Goal: Information Seeking & Learning: Learn about a topic

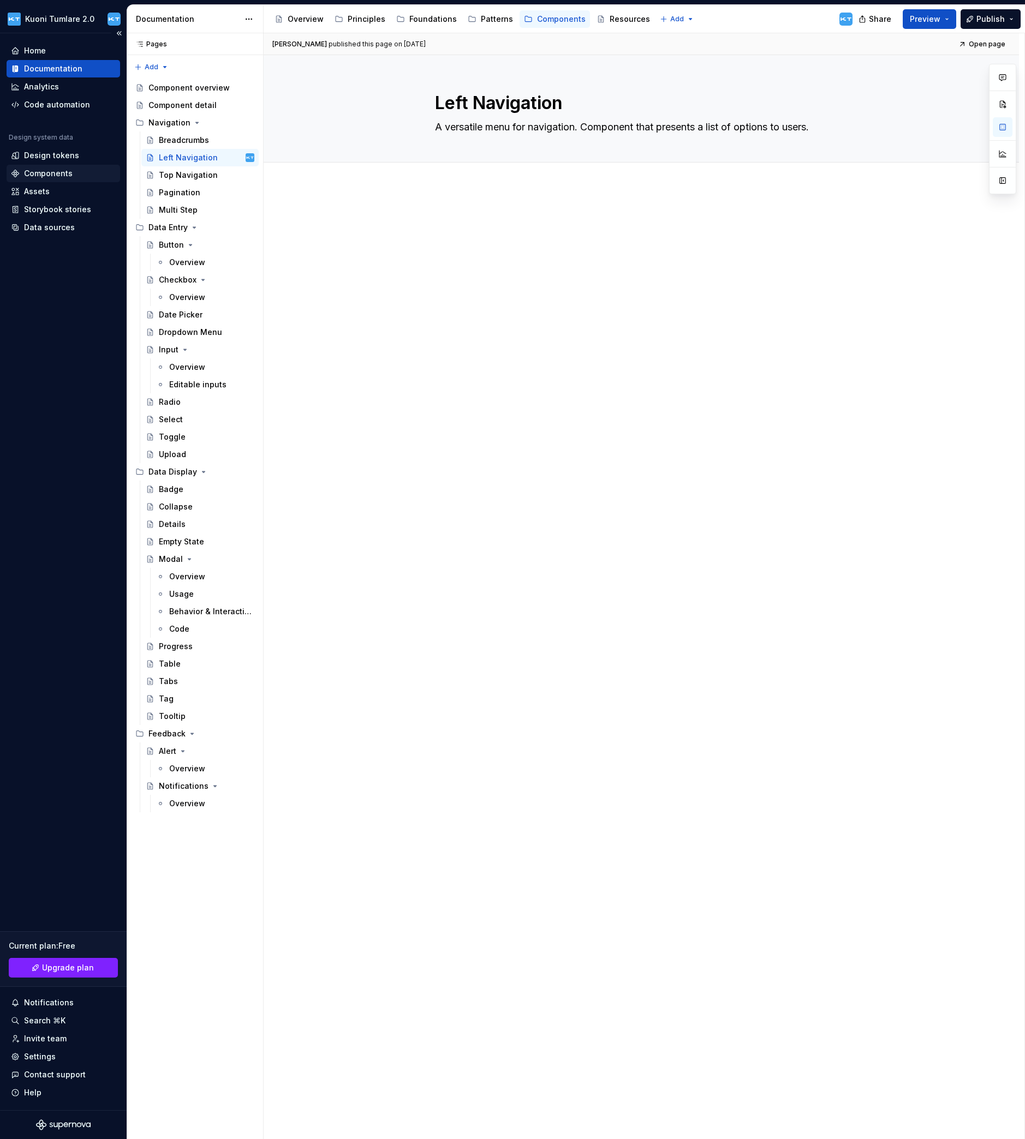
type textarea "*"
click at [63, 175] on div "Components" at bounding box center [48, 173] width 49 height 11
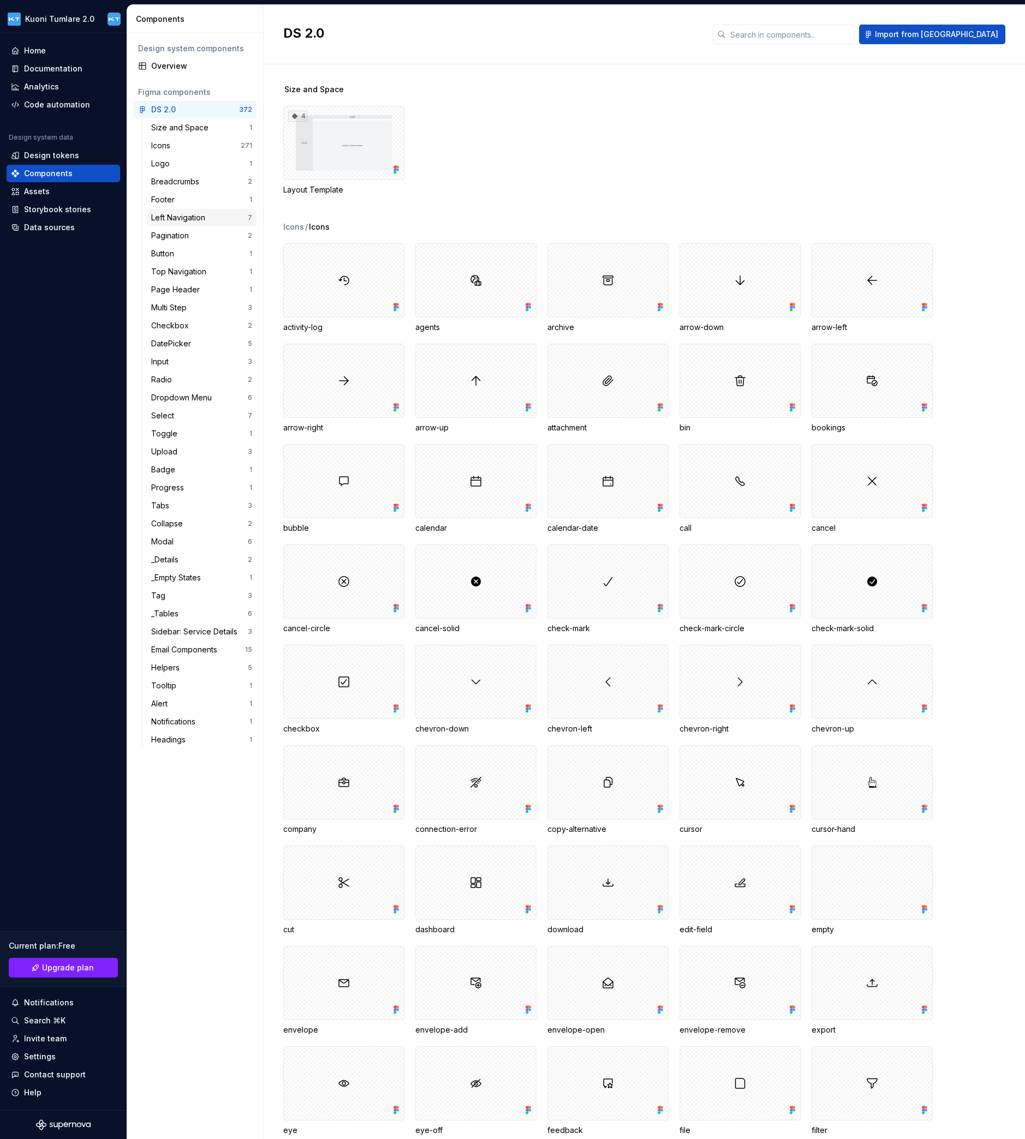
click at [183, 214] on div "Left Navigation" at bounding box center [180, 217] width 58 height 11
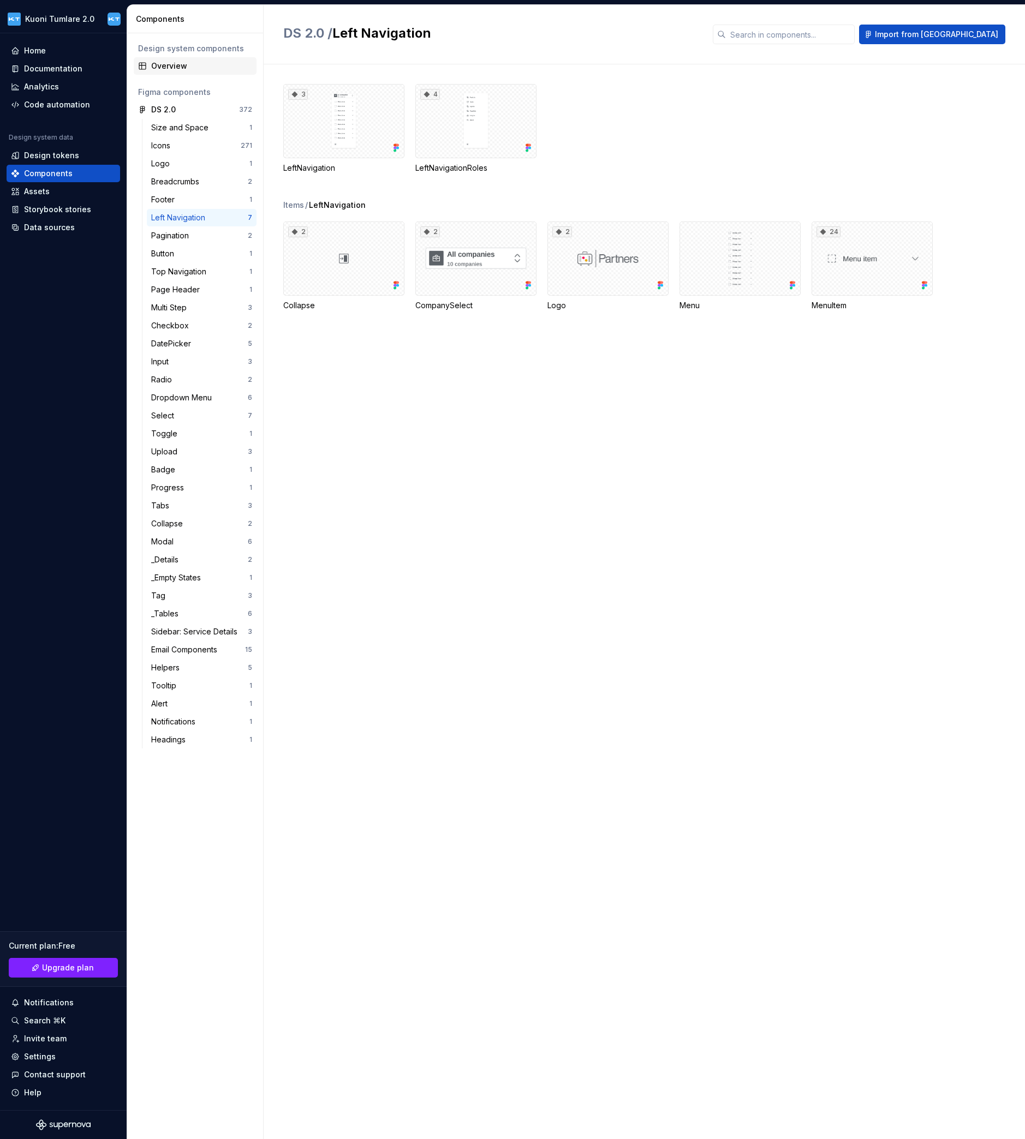
click at [187, 65] on div "Overview" at bounding box center [201, 66] width 101 height 11
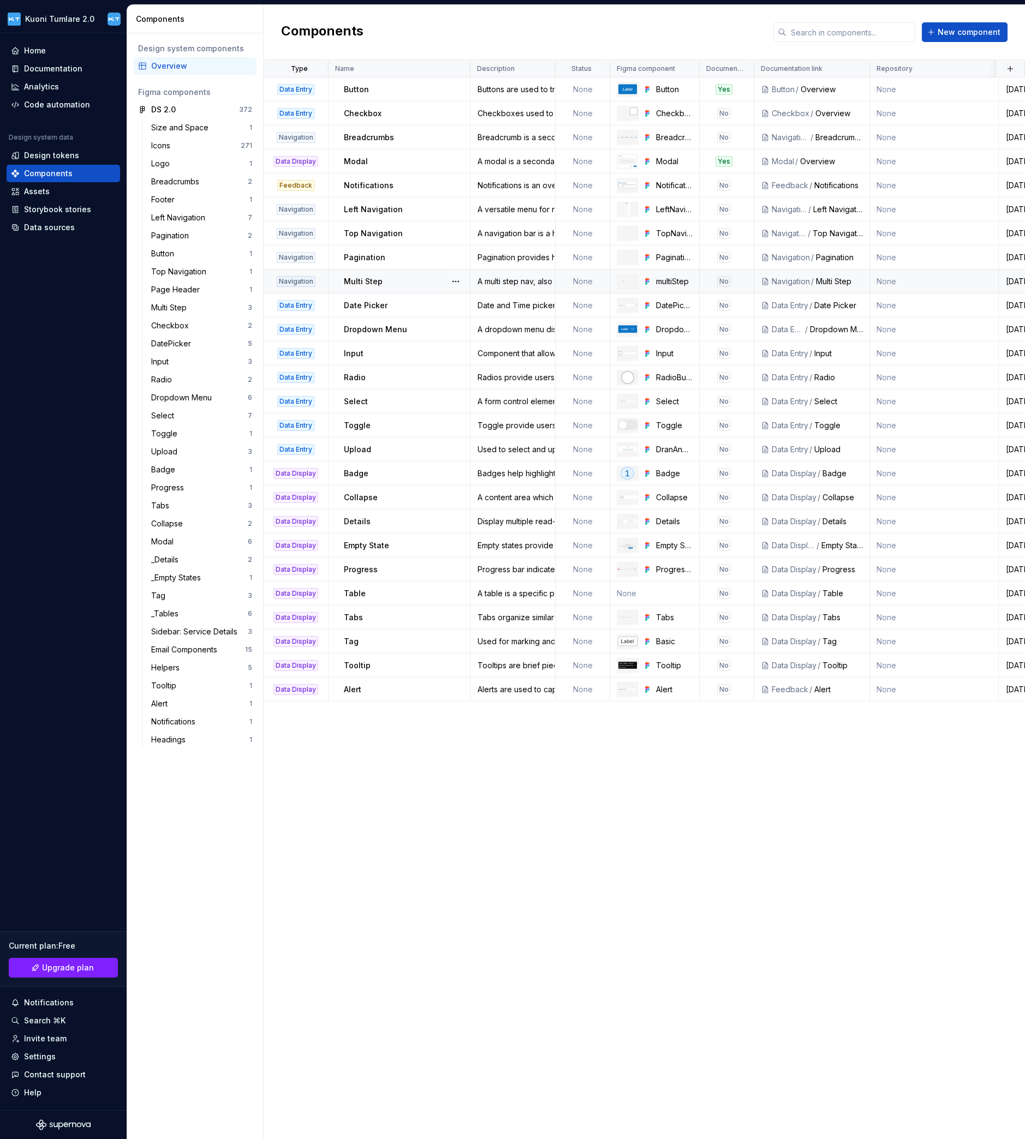
click at [361, 277] on p "Multi Step" at bounding box center [363, 281] width 39 height 11
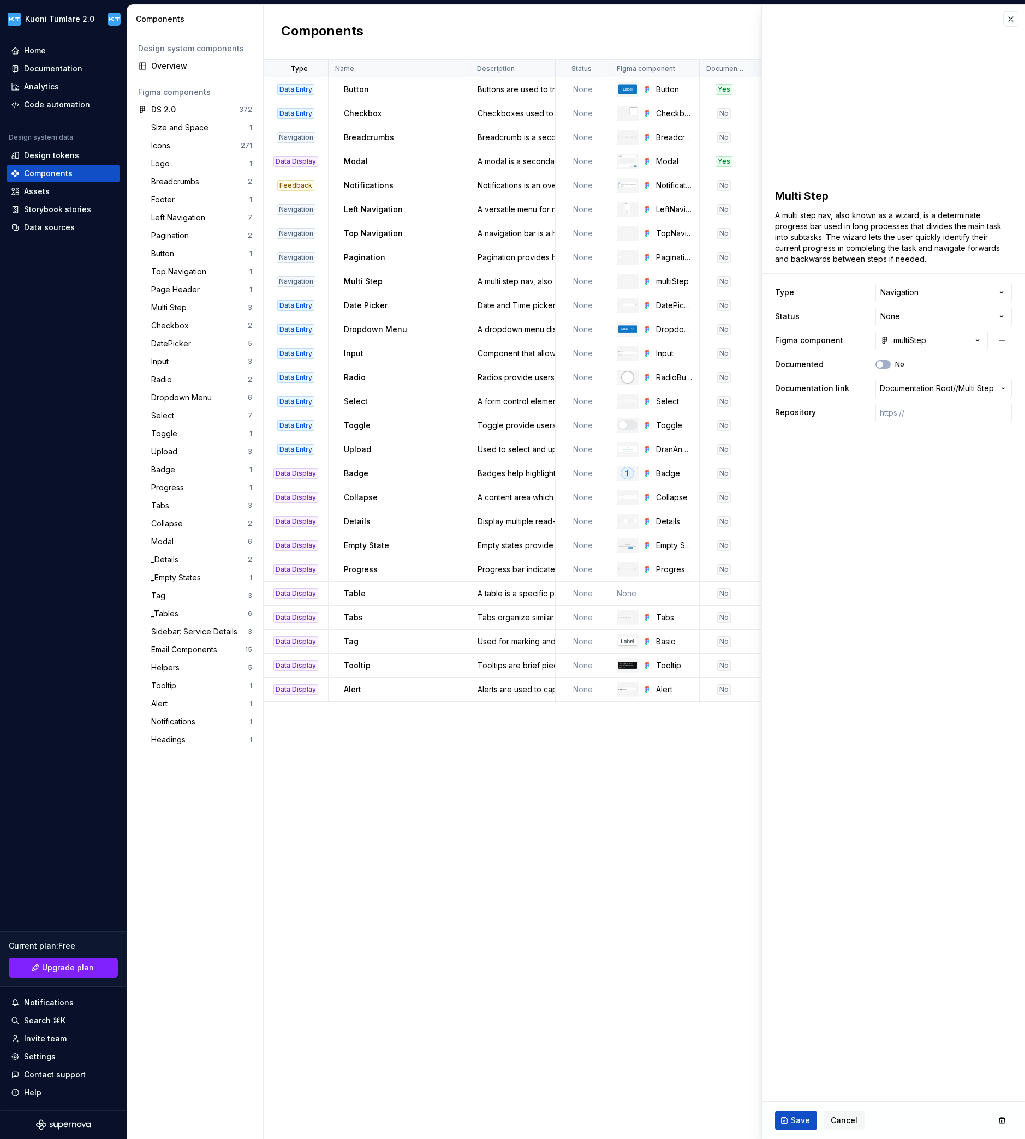
click at [416, 885] on div "Type Name Description Status Figma component Documented Documentation link Repo…" at bounding box center [644, 599] width 761 height 1079
type textarea "*"
